Goal: Information Seeking & Learning: Compare options

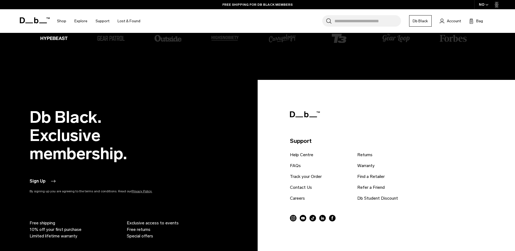
scroll to position [1347, 0]
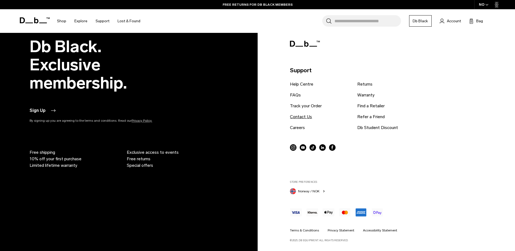
click at [301, 117] on link "Contact Us" at bounding box center [301, 117] width 22 height 7
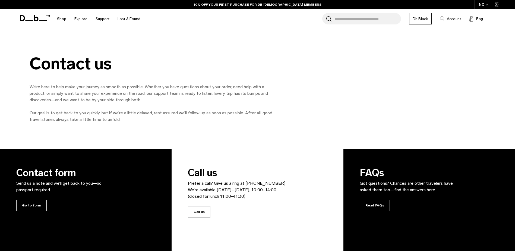
drag, startPoint x: 149, startPoint y: 135, endPoint x: 151, endPoint y: 131, distance: 4.4
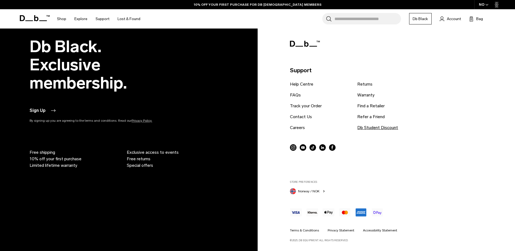
scroll to position [1347, 0]
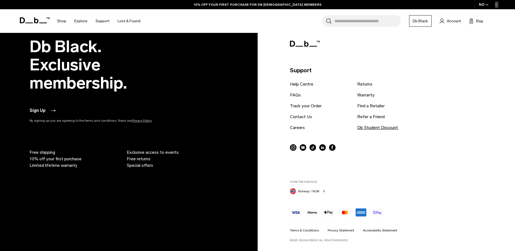
click at [365, 130] on link "Db Student Discount" at bounding box center [377, 127] width 41 height 7
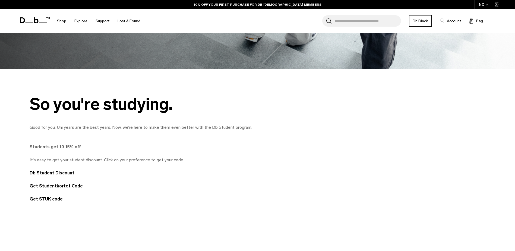
scroll to position [217, 0]
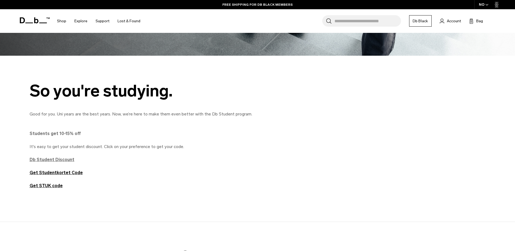
click at [55, 157] on strong "Db Student Discount" at bounding box center [52, 159] width 45 height 5
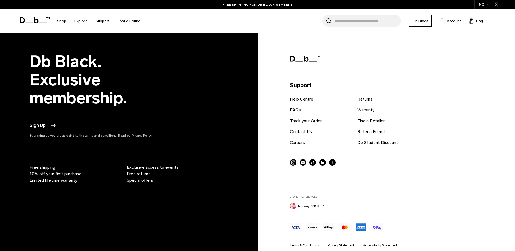
scroll to position [1320, 0]
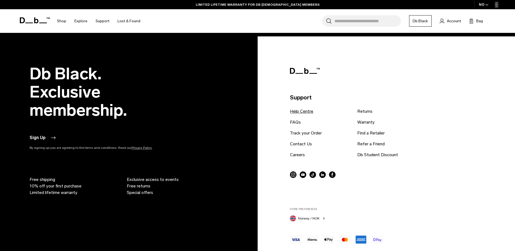
click at [301, 112] on link "Help Centre" at bounding box center [301, 111] width 23 height 7
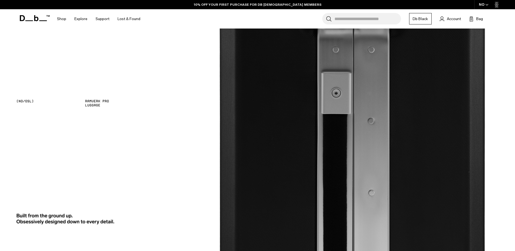
click at [488, 3] on span "button" at bounding box center [487, 5] width 3 height 4
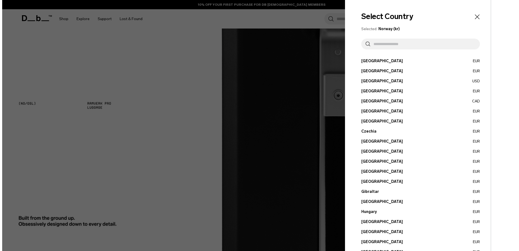
scroll to position [864, 0]
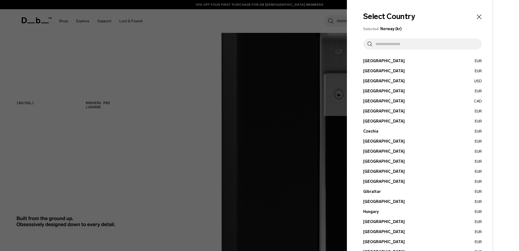
click at [477, 18] on icon "Close" at bounding box center [479, 16] width 5 height 5
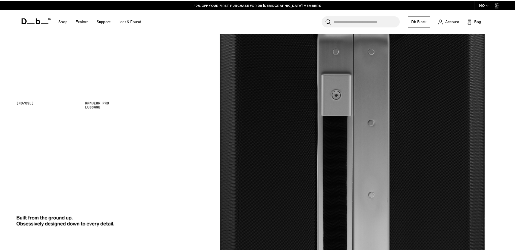
scroll to position [859, 0]
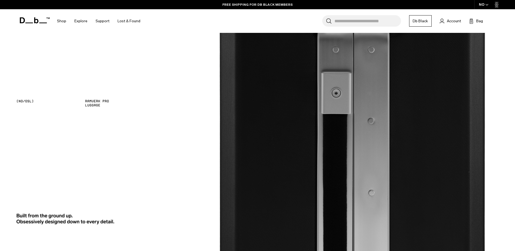
click at [244, 5] on link "FREE SHIPPING FOR DB BLACK MEMBERS" at bounding box center [257, 4] width 70 height 5
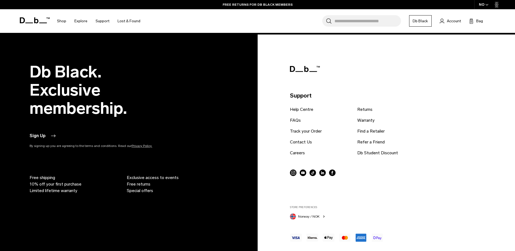
click at [309, 216] on span "Norway / NOK" at bounding box center [308, 216] width 21 height 5
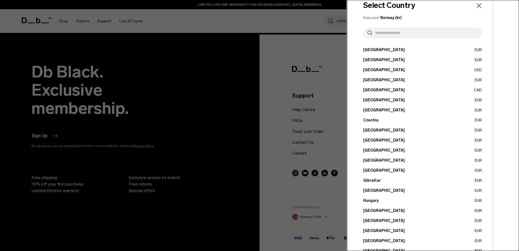
scroll to position [0, 0]
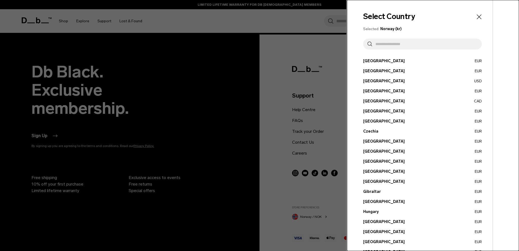
click at [245, 197] on div at bounding box center [259, 125] width 519 height 251
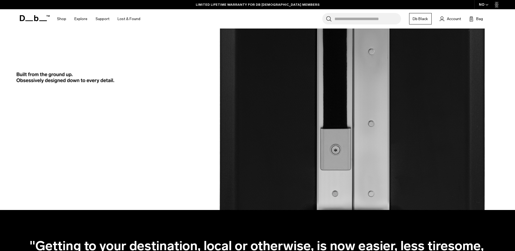
scroll to position [996, 0]
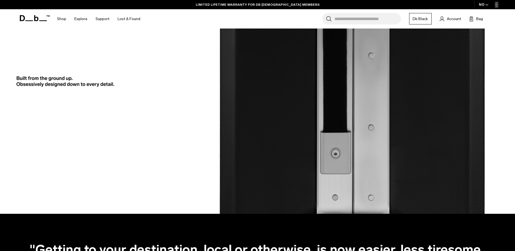
click at [31, 17] on icon at bounding box center [35, 18] width 30 height 6
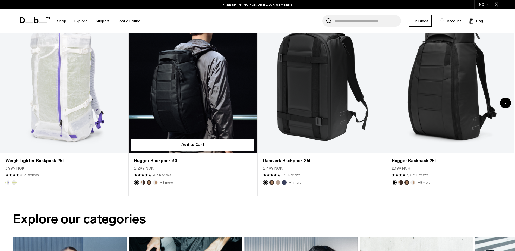
scroll to position [299, 0]
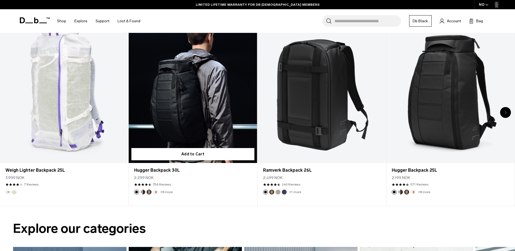
click at [142, 192] on button "Cappuccino" at bounding box center [142, 192] width 5 height 5
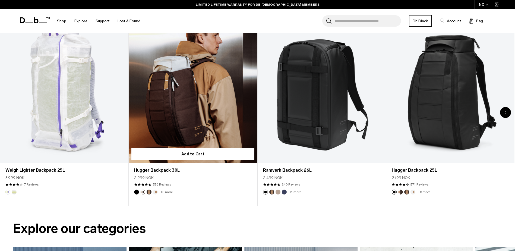
click at [149, 193] on button "Espresso" at bounding box center [149, 192] width 5 height 5
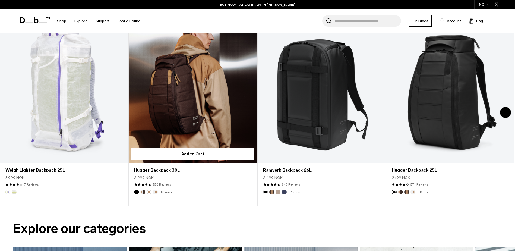
click at [158, 192] on ul "+8 more" at bounding box center [153, 192] width 39 height 5
click at [157, 192] on button "Oatmilk" at bounding box center [155, 192] width 5 height 5
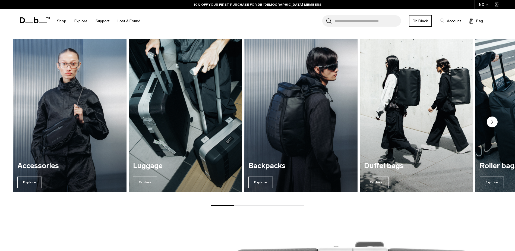
scroll to position [516, 0]
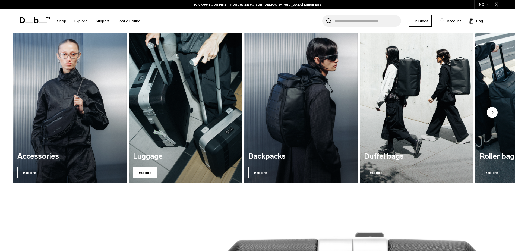
click at [146, 172] on span "Explore" at bounding box center [145, 172] width 24 height 11
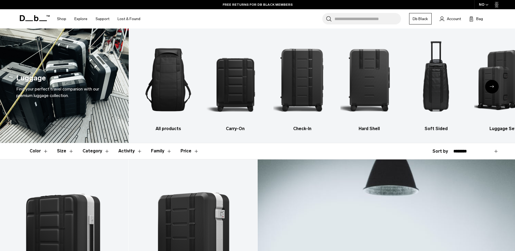
click at [494, 87] on icon "Next slide" at bounding box center [492, 86] width 4 height 2
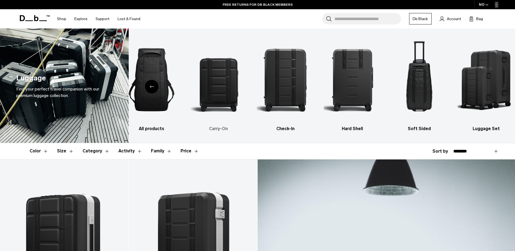
click at [221, 94] on img "2 / 6" at bounding box center [219, 80] width 58 height 86
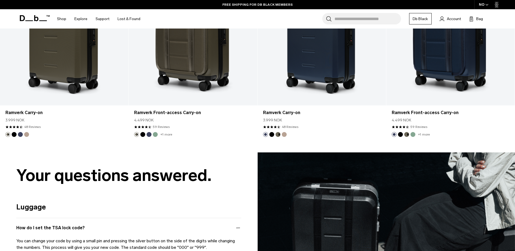
scroll to position [869, 0]
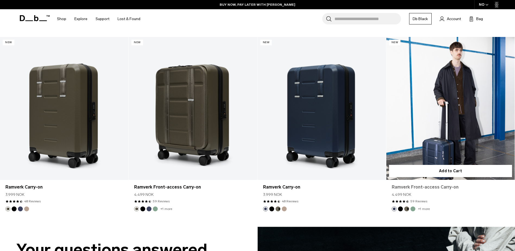
click at [411, 187] on link "Ramverk Front-access Carry-on" at bounding box center [451, 187] width 118 height 7
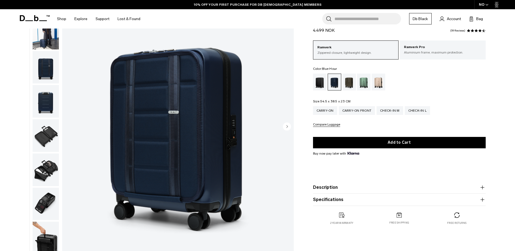
click at [45, 139] on img "button" at bounding box center [46, 135] width 26 height 33
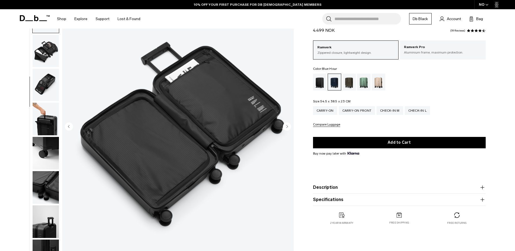
scroll to position [120, 0]
click at [45, 120] on img "button" at bounding box center [46, 118] width 26 height 33
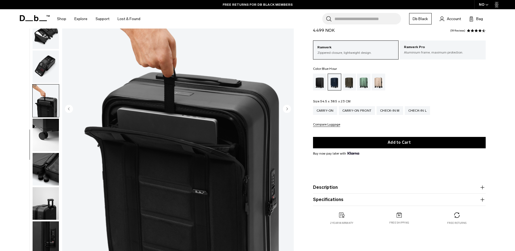
scroll to position [81, 0]
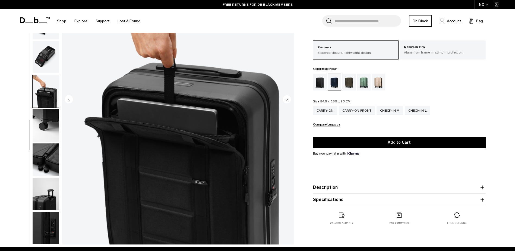
click at [45, 120] on img "button" at bounding box center [46, 125] width 26 height 33
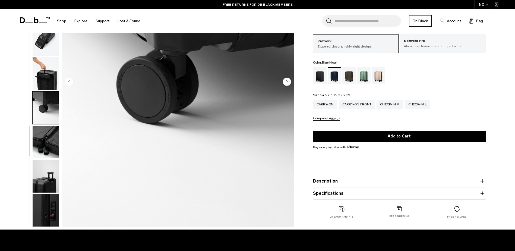
scroll to position [109, 0]
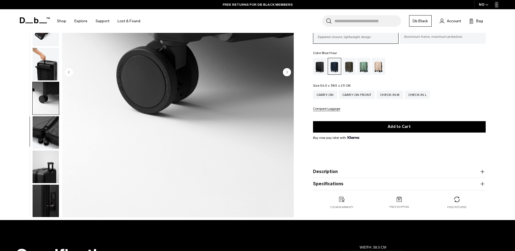
click at [46, 129] on img "button" at bounding box center [46, 132] width 26 height 33
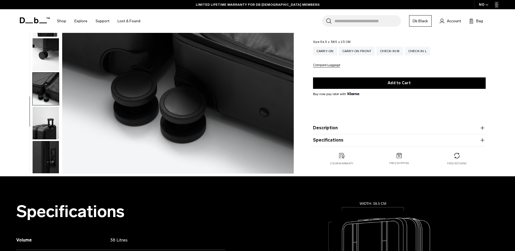
scroll to position [163, 0]
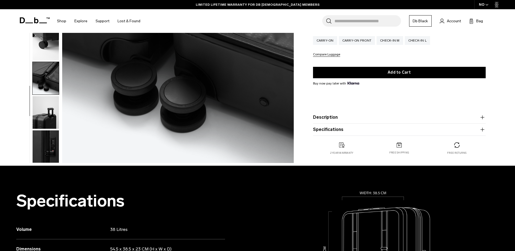
click at [45, 118] on img "button" at bounding box center [46, 112] width 26 height 33
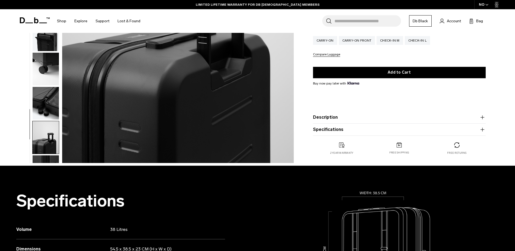
scroll to position [120, 0]
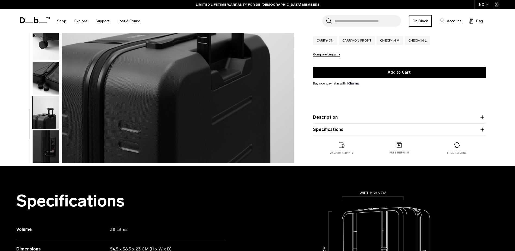
click at [43, 145] on img "button" at bounding box center [46, 146] width 26 height 33
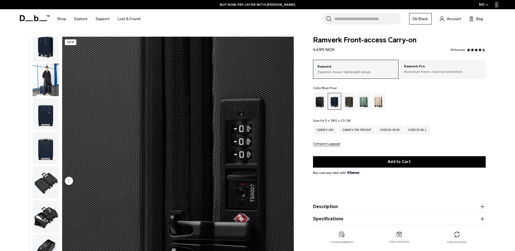
scroll to position [0, 0]
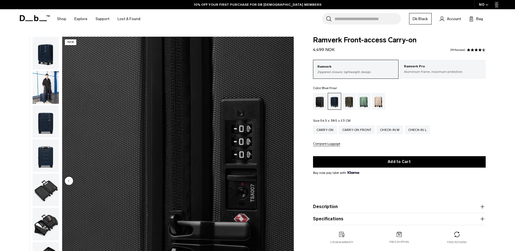
click at [41, 84] on img "button" at bounding box center [46, 87] width 26 height 33
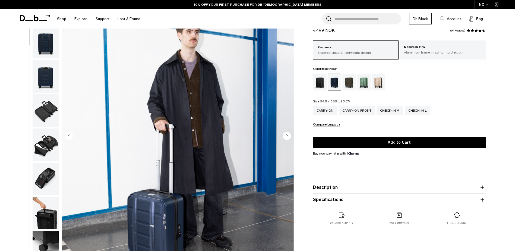
scroll to position [81, 0]
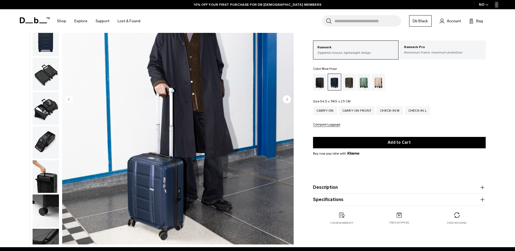
click at [40, 142] on img "button" at bounding box center [46, 142] width 26 height 33
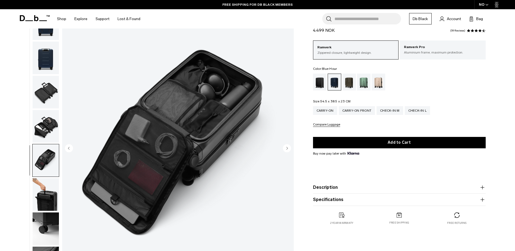
scroll to position [27, 0]
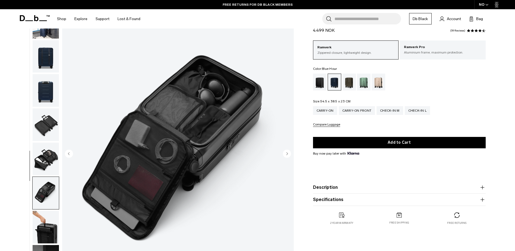
click at [43, 161] on img "button" at bounding box center [46, 159] width 26 height 33
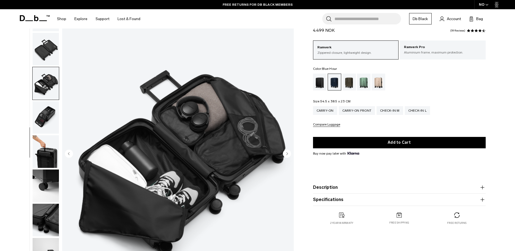
scroll to position [120, 0]
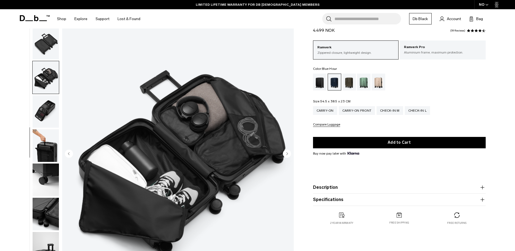
click at [49, 117] on img "button" at bounding box center [46, 111] width 26 height 33
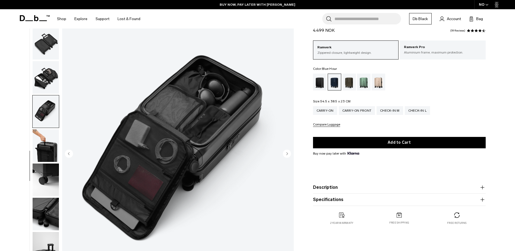
click at [46, 84] on img "button" at bounding box center [46, 77] width 26 height 33
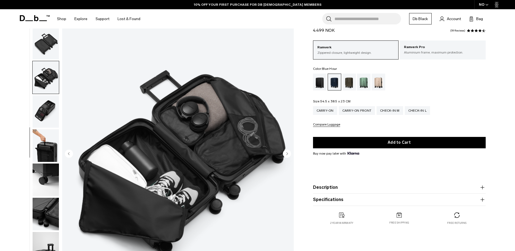
click at [45, 109] on img "button" at bounding box center [46, 111] width 26 height 33
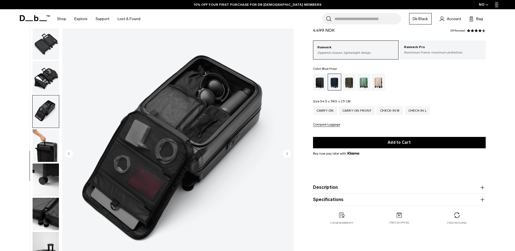
click at [45, 86] on img "button" at bounding box center [46, 77] width 26 height 33
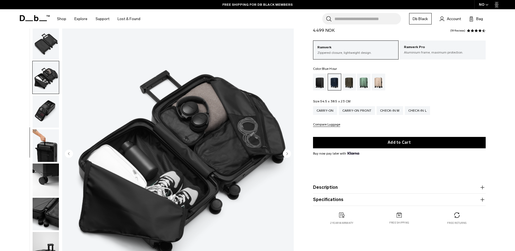
click at [45, 117] on img "button" at bounding box center [46, 111] width 26 height 33
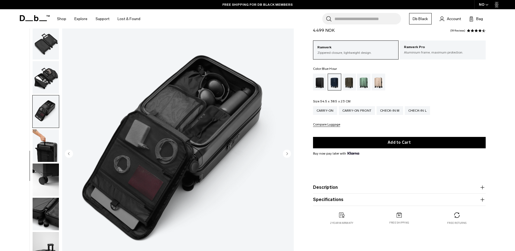
click at [46, 85] on img "button" at bounding box center [46, 77] width 26 height 33
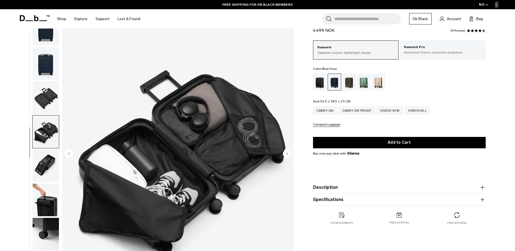
click at [46, 96] on img "button" at bounding box center [46, 97] width 26 height 33
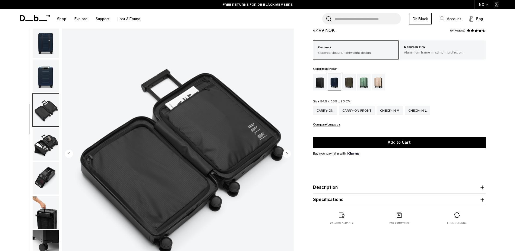
scroll to position [65, 0]
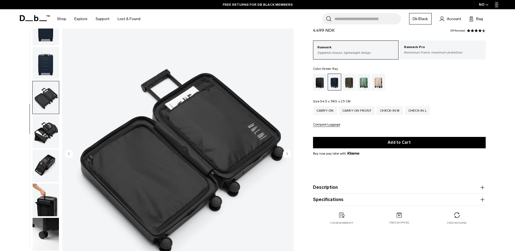
click at [366, 83] on div "Green Ray" at bounding box center [364, 82] width 14 height 17
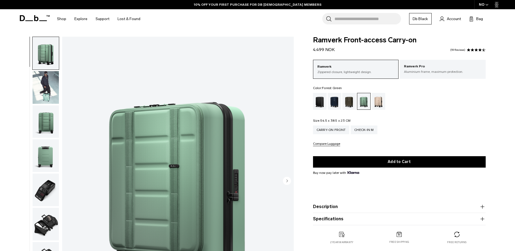
click at [351, 104] on div "Forest Green" at bounding box center [350, 101] width 14 height 17
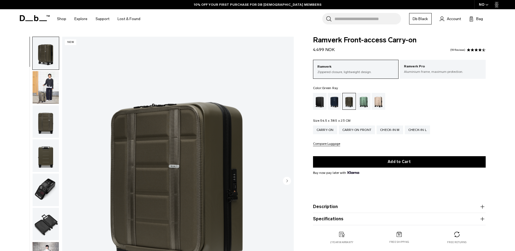
click at [364, 93] on div "Green Ray" at bounding box center [364, 101] width 14 height 17
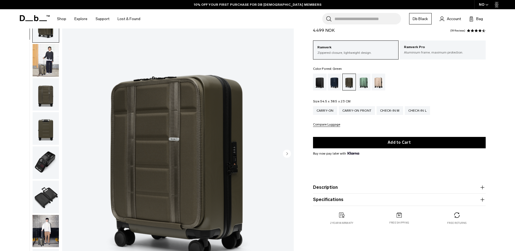
scroll to position [27, 0]
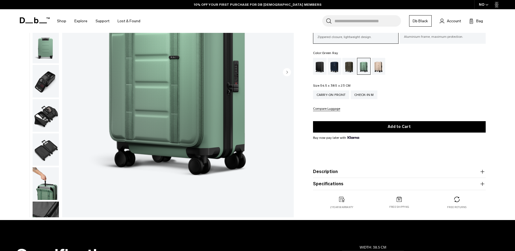
scroll to position [54, 0]
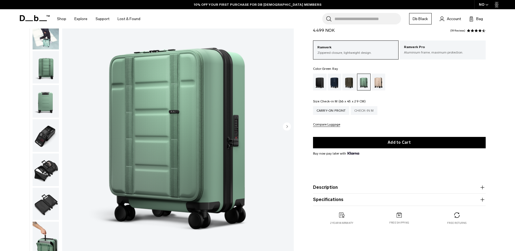
click at [366, 110] on div "Check-in M" at bounding box center [364, 110] width 27 height 9
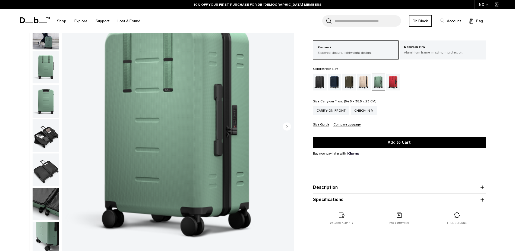
scroll to position [27, 0]
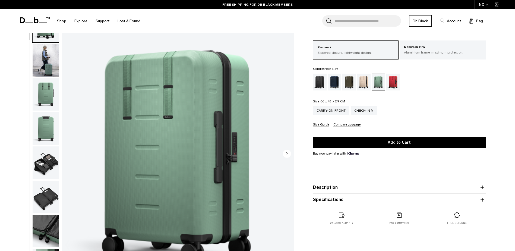
click at [481, 199] on icon "button" at bounding box center [482, 199] width 7 height 7
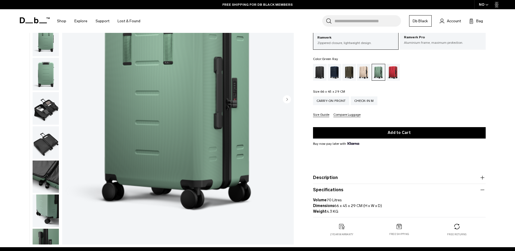
click at [482, 178] on icon "button" at bounding box center [482, 177] width 7 height 7
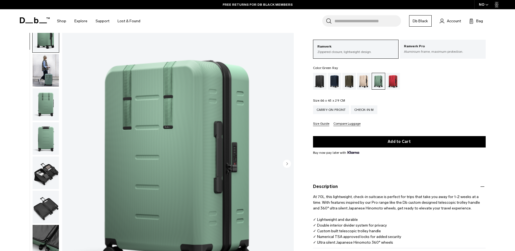
scroll to position [0, 0]
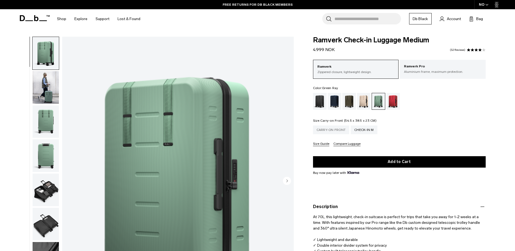
drag, startPoint x: 325, startPoint y: 131, endPoint x: 329, endPoint y: 133, distance: 4.8
click at [325, 131] on div "Carry-on Front" at bounding box center [331, 130] width 36 height 9
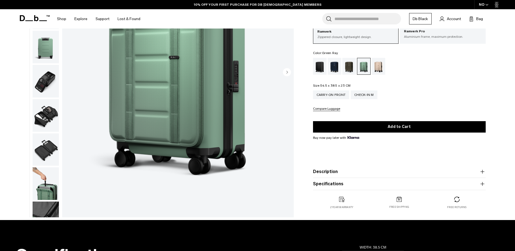
click at [484, 183] on icon "button" at bounding box center [482, 184] width 7 height 7
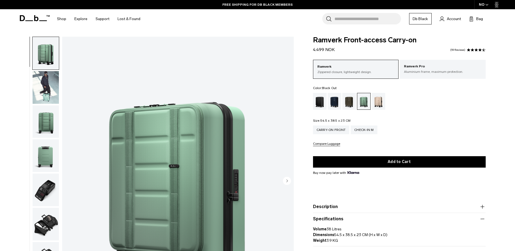
click at [324, 102] on div "Black Out" at bounding box center [320, 101] width 14 height 17
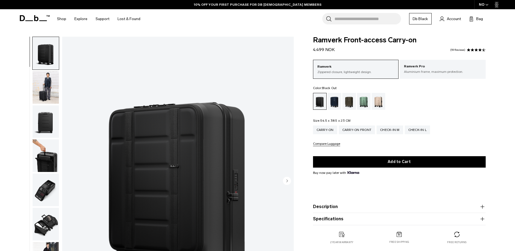
scroll to position [81, 0]
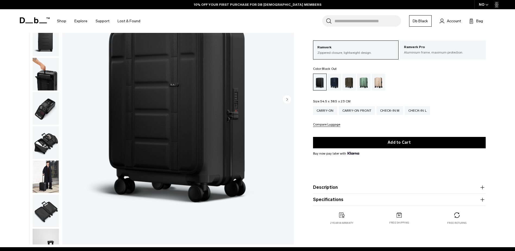
click at [482, 201] on icon "button" at bounding box center [482, 199] width 7 height 7
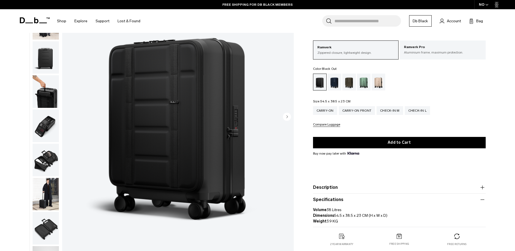
scroll to position [54, 0]
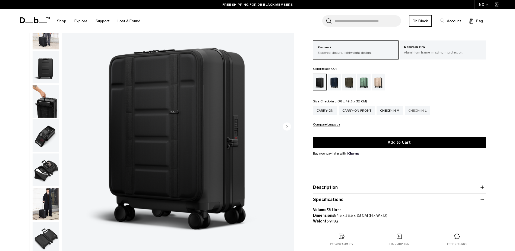
click at [415, 111] on div "Check-in L" at bounding box center [418, 110] width 26 height 9
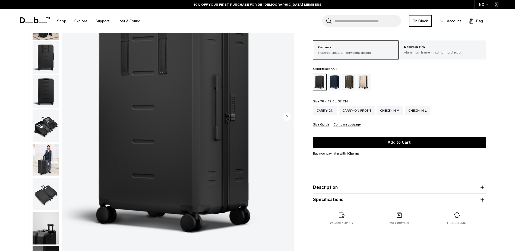
scroll to position [54, 0]
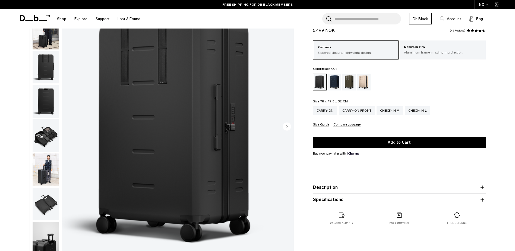
click at [483, 198] on icon "button" at bounding box center [482, 199] width 7 height 7
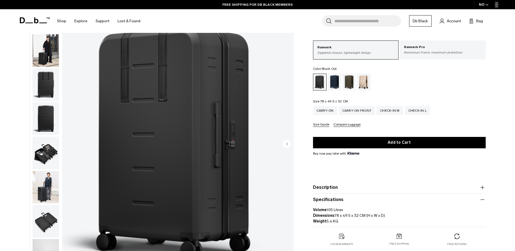
scroll to position [0, 0]
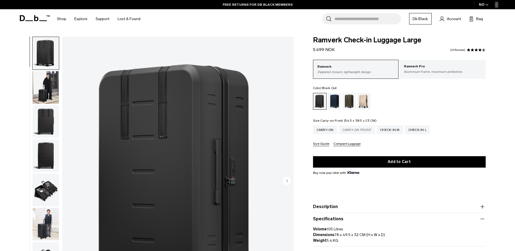
click at [350, 130] on div "Carry-on Front" at bounding box center [357, 130] width 36 height 9
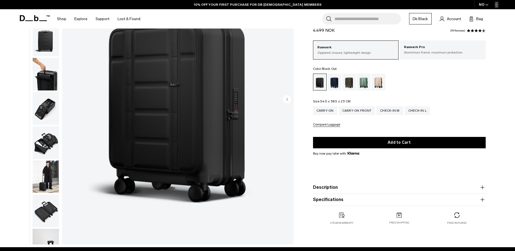
click at [483, 200] on icon "button" at bounding box center [482, 200] width 0 height 4
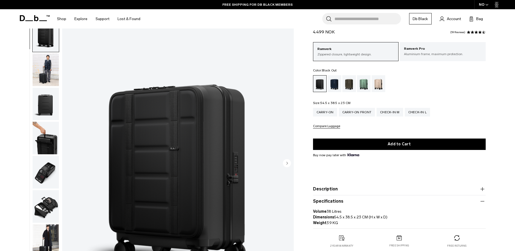
scroll to position [27, 0]
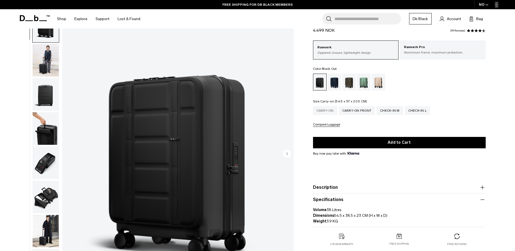
click at [321, 109] on div "Carry-on" at bounding box center [325, 110] width 24 height 9
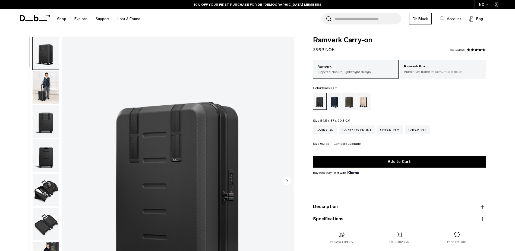
click at [484, 218] on icon "button" at bounding box center [482, 219] width 7 height 7
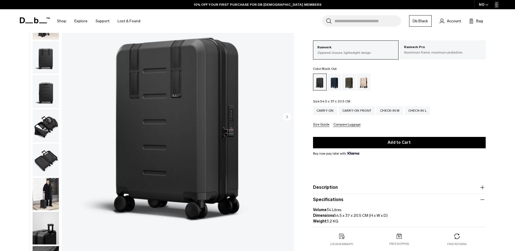
scroll to position [54, 0]
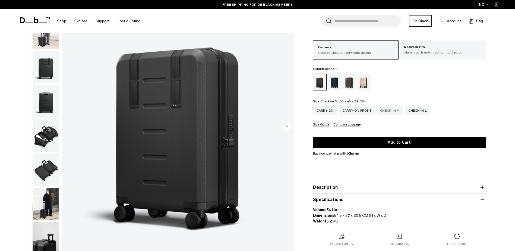
click at [389, 111] on div "Check-in M" at bounding box center [390, 110] width 27 height 9
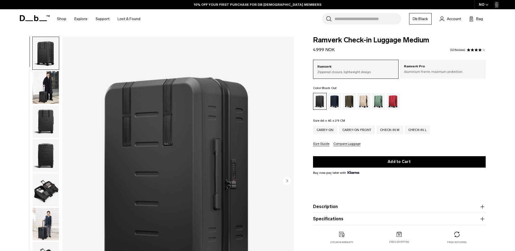
click at [484, 216] on icon "button" at bounding box center [482, 219] width 7 height 7
click at [325, 131] on div "Carry-on" at bounding box center [325, 130] width 24 height 9
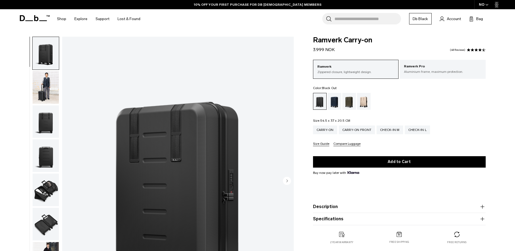
click at [483, 216] on icon "button" at bounding box center [482, 219] width 7 height 7
click at [25, 17] on icon at bounding box center [35, 18] width 30 height 6
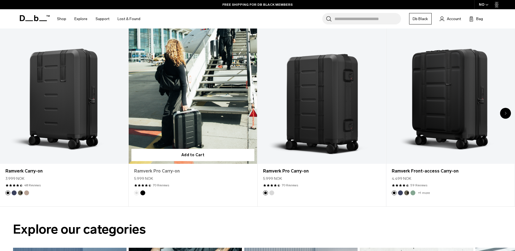
scroll to position [299, 0]
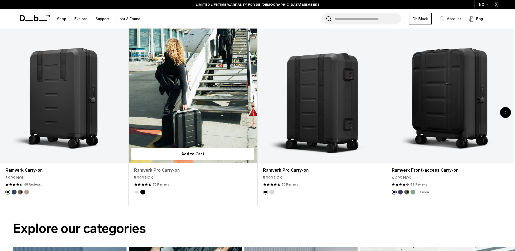
click at [161, 171] on link "Ramverk Pro Carry-on" at bounding box center [192, 170] width 117 height 7
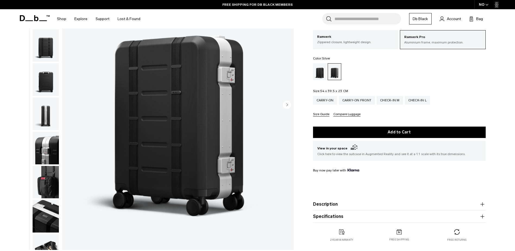
scroll to position [54, 0]
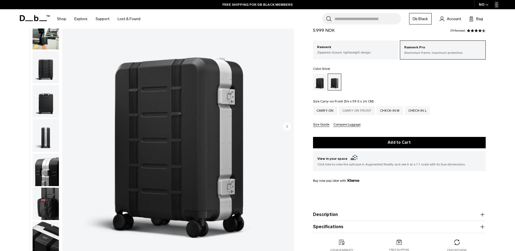
click at [352, 109] on div "Carry-on Front" at bounding box center [357, 110] width 36 height 9
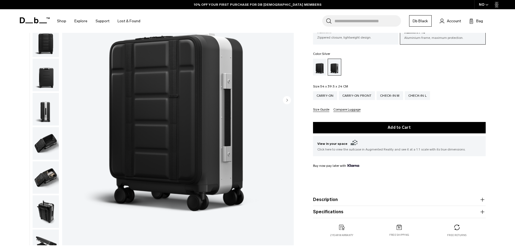
scroll to position [109, 0]
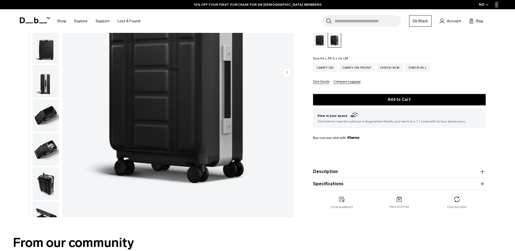
click at [484, 172] on icon "button" at bounding box center [482, 171] width 7 height 7
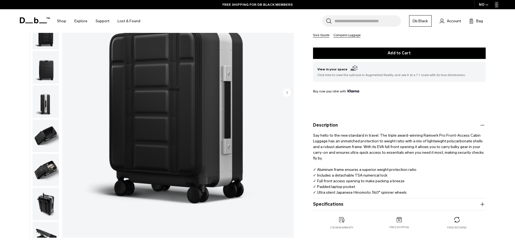
scroll to position [136, 0]
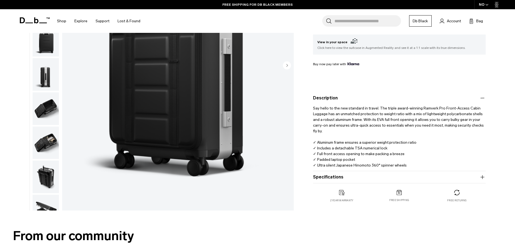
click at [482, 176] on icon "button" at bounding box center [482, 177] width 7 height 7
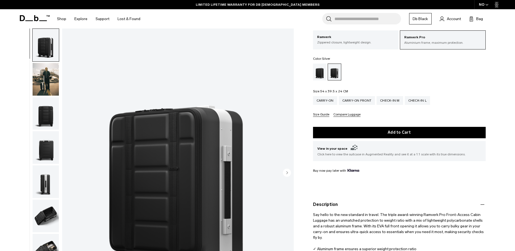
scroll to position [0, 0]
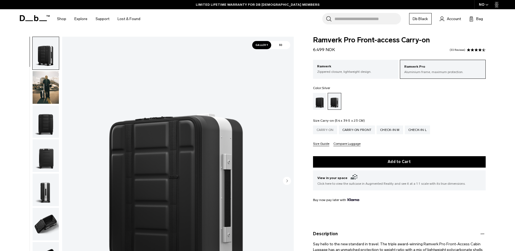
click at [325, 129] on div "Carry-on" at bounding box center [325, 130] width 24 height 9
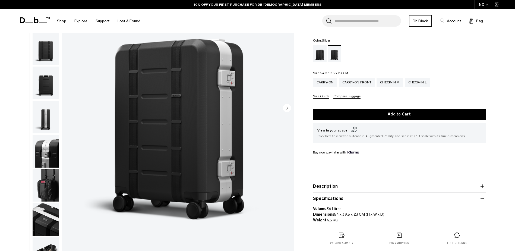
scroll to position [54, 0]
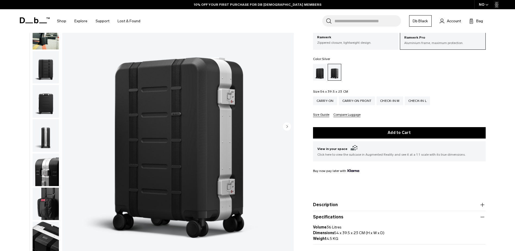
click at [483, 205] on icon "button" at bounding box center [482, 205] width 7 height 7
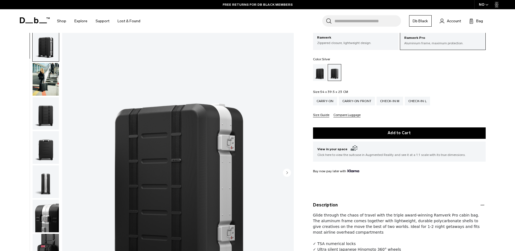
scroll to position [27, 0]
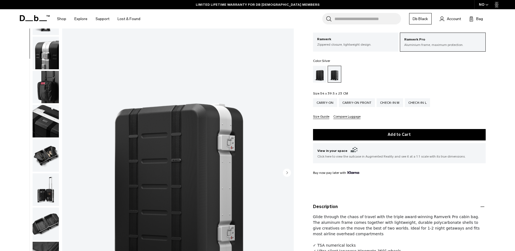
click at [43, 94] on img "button" at bounding box center [46, 87] width 26 height 33
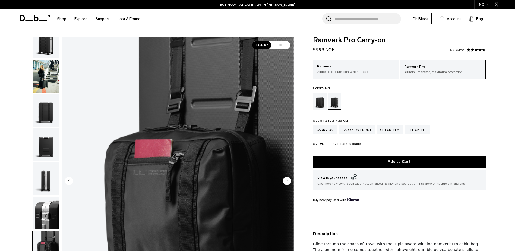
scroll to position [0, 0]
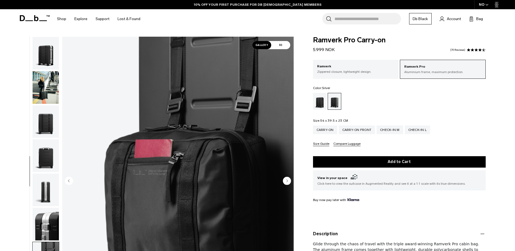
click at [49, 56] on img "button" at bounding box center [46, 53] width 26 height 33
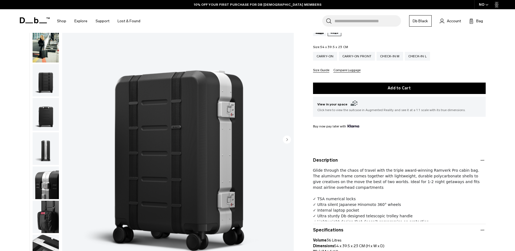
scroll to position [81, 0]
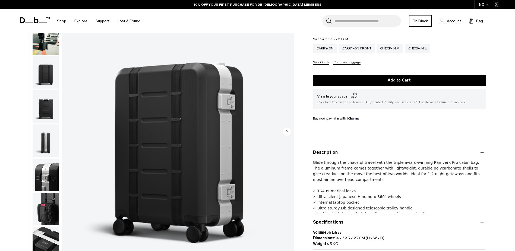
click at [289, 131] on circle "Next slide" at bounding box center [287, 131] width 8 height 8
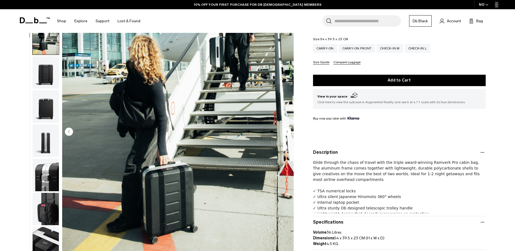
scroll to position [34, 0]
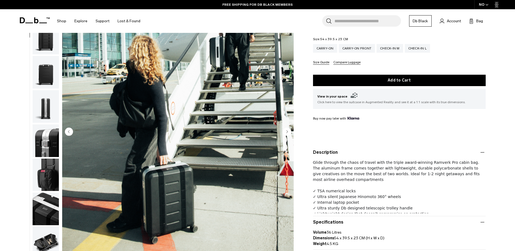
click at [289, 131] on circle "Next slide" at bounding box center [287, 131] width 8 height 8
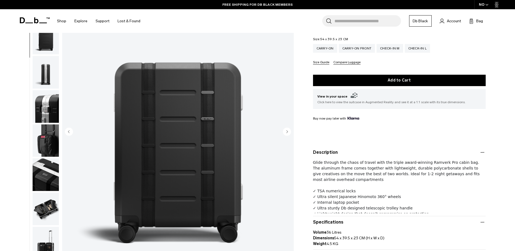
click at [289, 131] on circle "Next slide" at bounding box center [287, 131] width 8 height 8
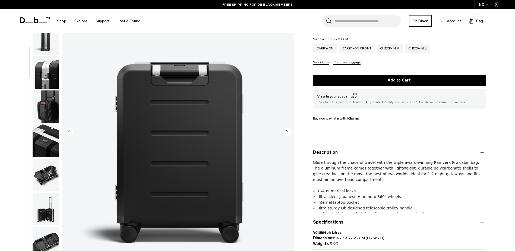
click at [289, 131] on circle "Next slide" at bounding box center [287, 131] width 8 height 8
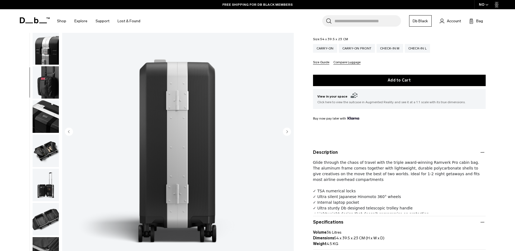
scroll to position [137, 0]
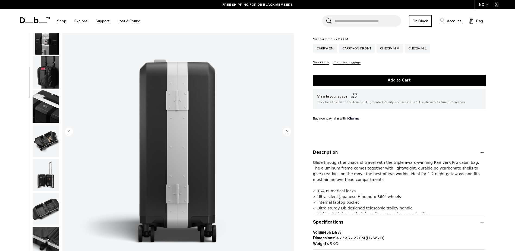
click at [289, 131] on circle "Next slide" at bounding box center [287, 131] width 8 height 8
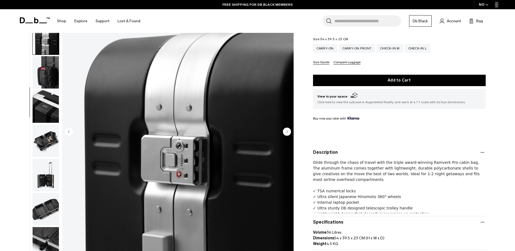
scroll to position [171, 0]
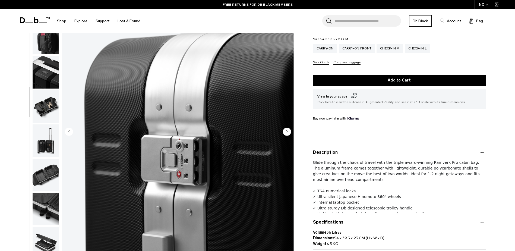
click at [289, 131] on circle "Next slide" at bounding box center [287, 131] width 8 height 8
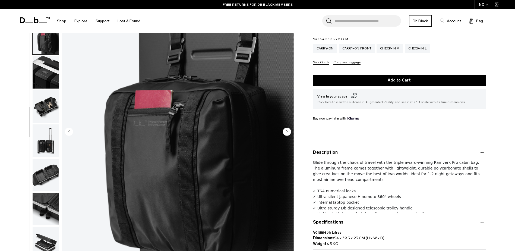
scroll to position [188, 0]
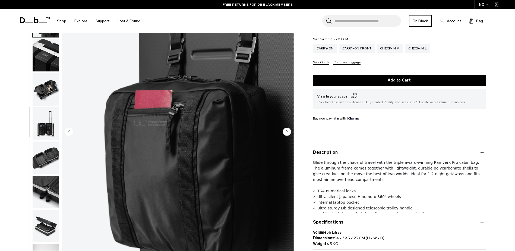
click at [289, 131] on circle "Next slide" at bounding box center [287, 131] width 8 height 8
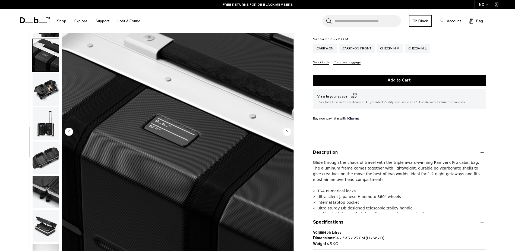
click at [289, 131] on circle "Next slide" at bounding box center [287, 131] width 8 height 8
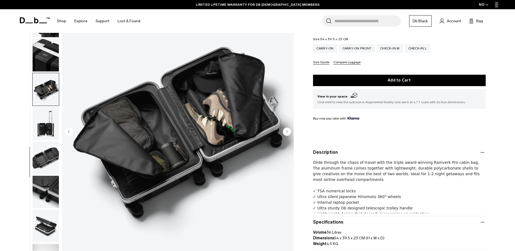
click at [289, 131] on circle "Next slide" at bounding box center [287, 131] width 8 height 8
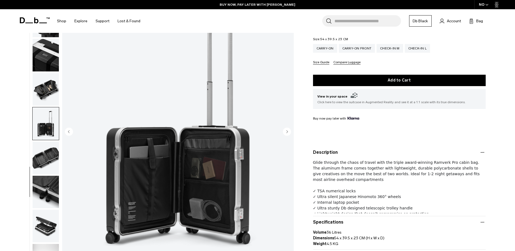
click at [289, 131] on circle "Next slide" at bounding box center [287, 131] width 8 height 8
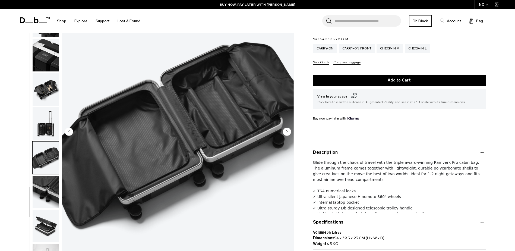
click at [289, 131] on circle "Next slide" at bounding box center [287, 131] width 8 height 8
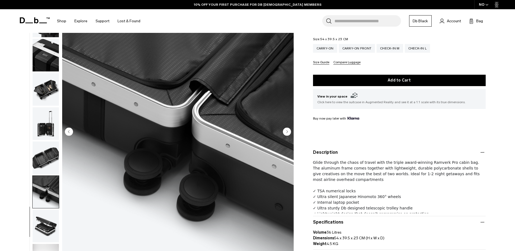
click at [289, 131] on circle "Next slide" at bounding box center [287, 131] width 8 height 8
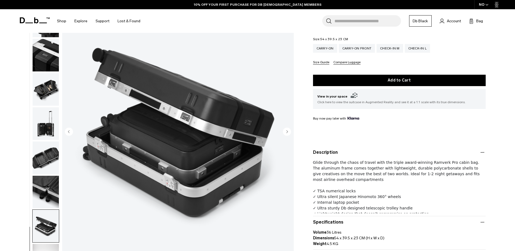
click at [289, 131] on circle "Next slide" at bounding box center [287, 131] width 8 height 8
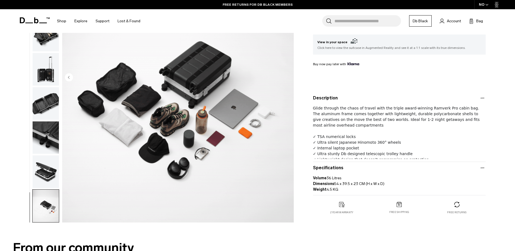
scroll to position [109, 0]
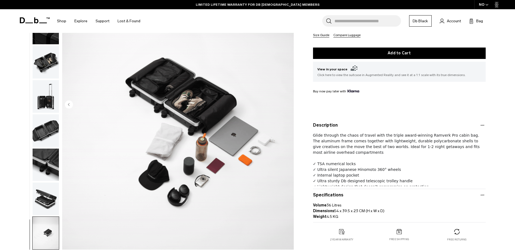
click at [284, 124] on img "14 / 14" at bounding box center [178, 104] width 232 height 289
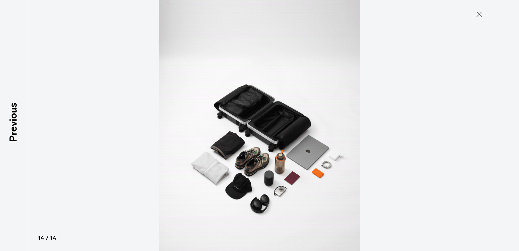
click at [475, 15] on icon at bounding box center [479, 14] width 9 height 9
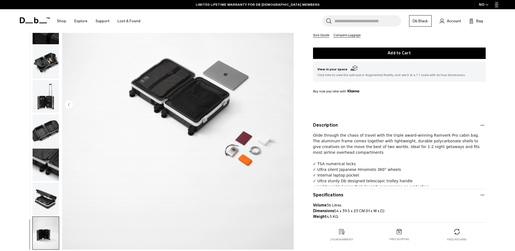
click at [9, 52] on div "**********" at bounding box center [257, 90] width 515 height 324
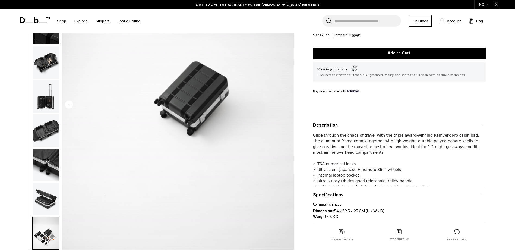
drag, startPoint x: 14, startPoint y: 62, endPoint x: 17, endPoint y: 65, distance: 4.3
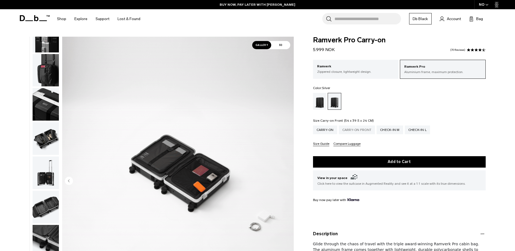
click at [364, 129] on div "Carry-on Front" at bounding box center [357, 130] width 36 height 9
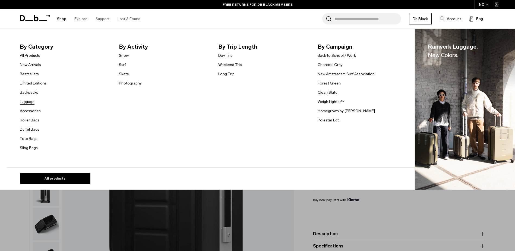
click at [29, 102] on link "Luggage" at bounding box center [27, 102] width 15 height 6
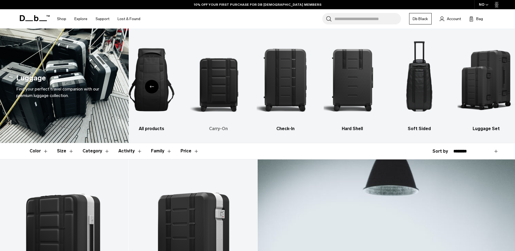
click at [226, 89] on img "2 / 6" at bounding box center [219, 80] width 58 height 86
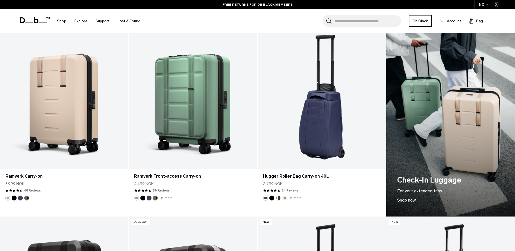
scroll to position [516, 0]
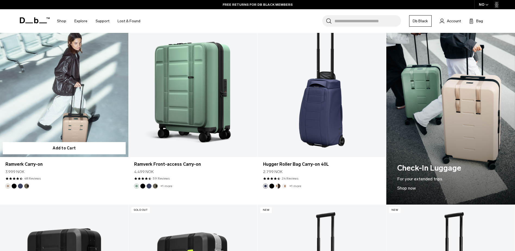
click at [14, 186] on button "Black Out" at bounding box center [14, 186] width 5 height 5
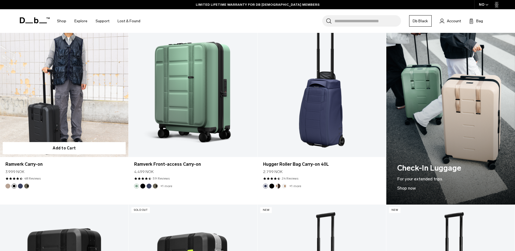
click at [21, 186] on button "Blue Hour" at bounding box center [20, 186] width 5 height 5
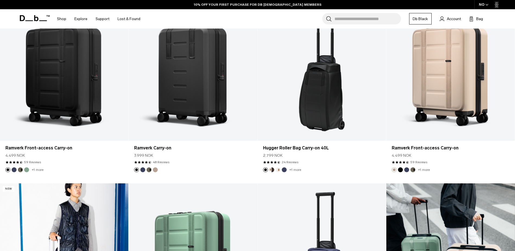
scroll to position [353, 0]
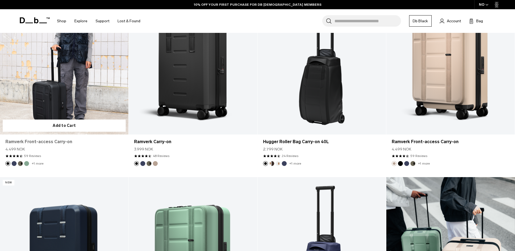
click at [53, 141] on link "Ramverk Front-access Carry-on" at bounding box center [64, 142] width 118 height 7
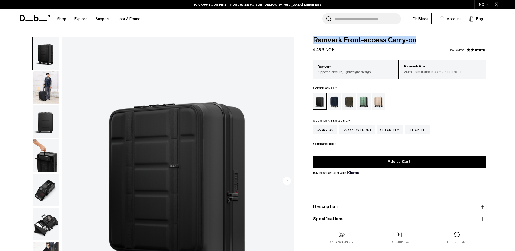
click at [314, 42] on span "Ramverk Front-access Carry-on" at bounding box center [399, 40] width 173 height 7
click at [25, 17] on icon at bounding box center [35, 18] width 30 height 6
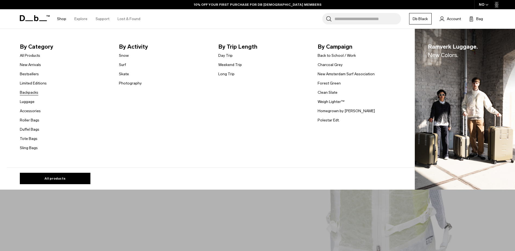
click at [34, 92] on link "Backpacks" at bounding box center [29, 93] width 18 height 6
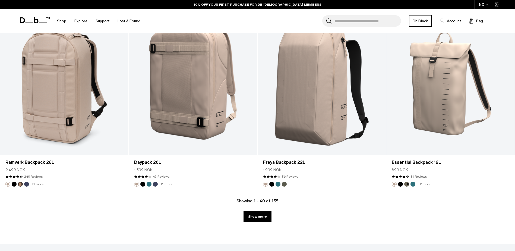
scroll to position [1820, 0]
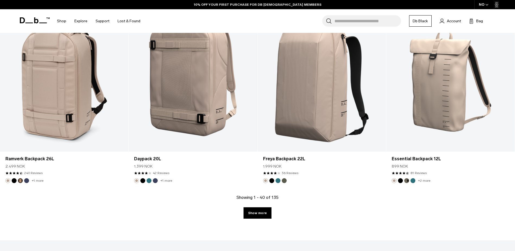
click at [260, 216] on link "Show more" at bounding box center [258, 212] width 28 height 11
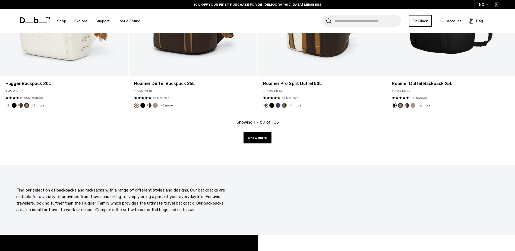
scroll to position [3753, 0]
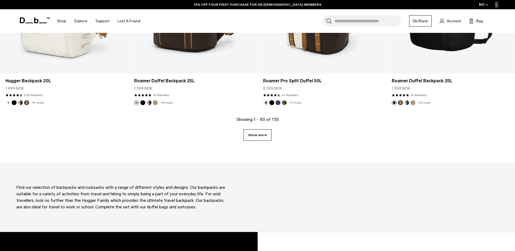
click at [257, 135] on link "Show more" at bounding box center [258, 134] width 28 height 11
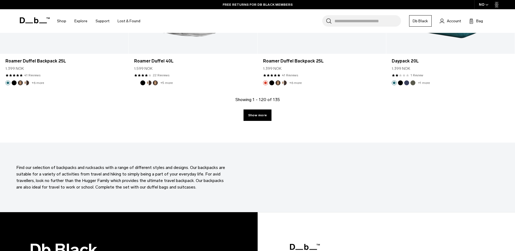
scroll to position [5682, 0]
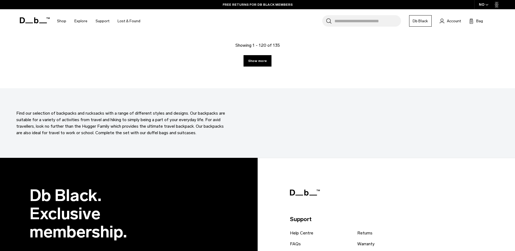
drag, startPoint x: 261, startPoint y: 56, endPoint x: 222, endPoint y: 96, distance: 55.9
click at [261, 56] on link "Show more" at bounding box center [258, 60] width 28 height 11
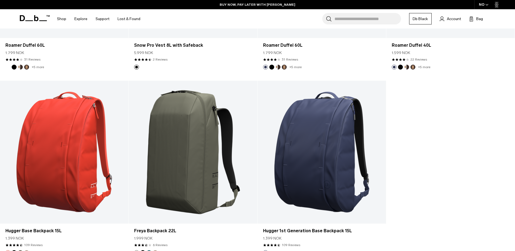
scroll to position [6198, 0]
